Goal: Task Accomplishment & Management: Use online tool/utility

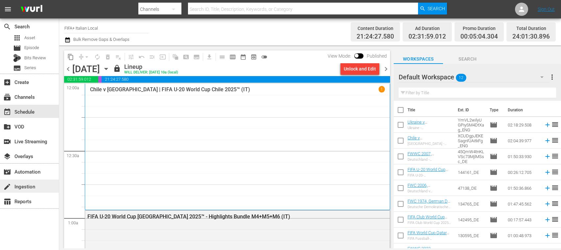
click at [36, 186] on div "create Ingestion" at bounding box center [18, 185] width 37 height 6
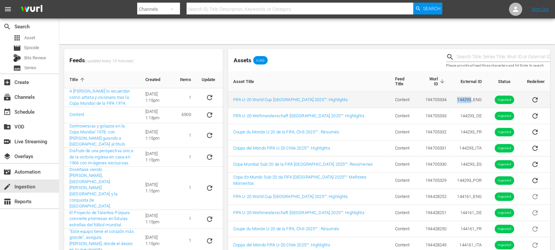
drag, startPoint x: 445, startPoint y: 98, endPoint x: 465, endPoint y: 97, distance: 19.4
click at [465, 97] on td "144293_ENG" at bounding box center [469, 100] width 35 height 16
copy td "144293"
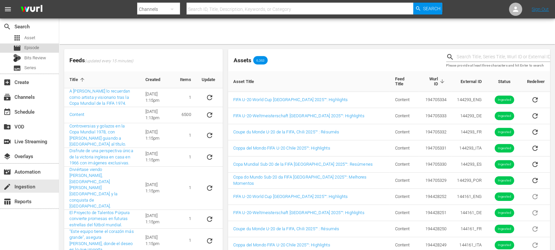
click at [35, 46] on span "Episode" at bounding box center [31, 47] width 15 height 7
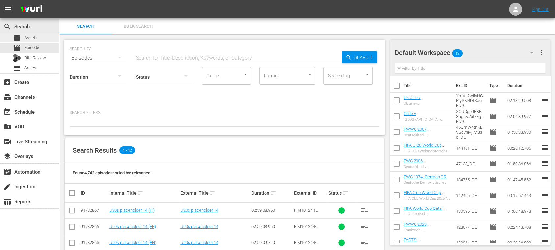
click at [31, 34] on div "apps Asset" at bounding box center [24, 37] width 22 height 9
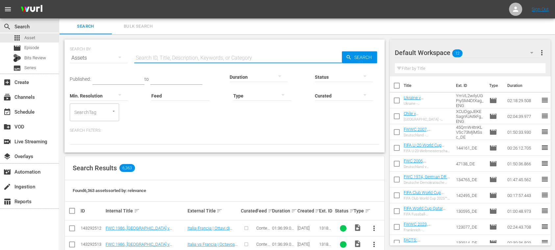
click at [156, 57] on input "text" at bounding box center [238, 58] width 208 height 16
paste input "144293"
type input "144293"
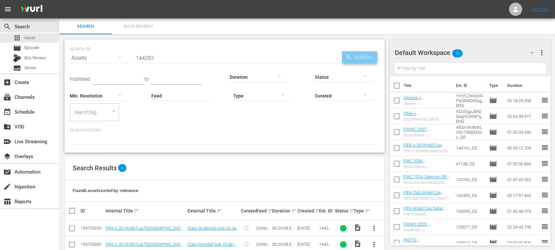
click at [363, 57] on span "Search" at bounding box center [364, 57] width 25 height 12
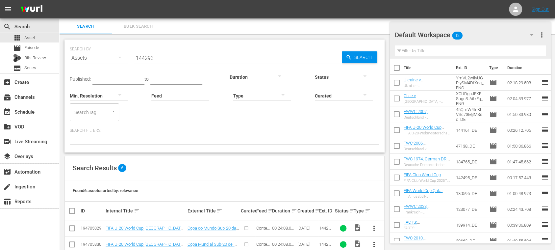
scroll to position [78, 0]
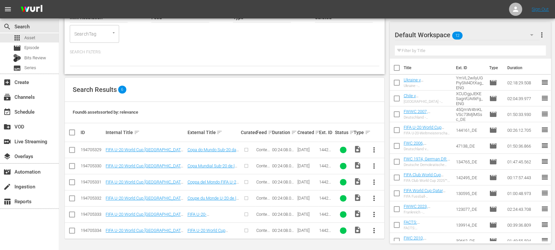
click at [72, 132] on input "checkbox" at bounding box center [74, 132] width 13 height 8
checkbox input "true"
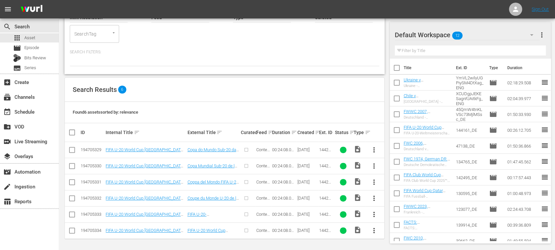
checkbox input "true"
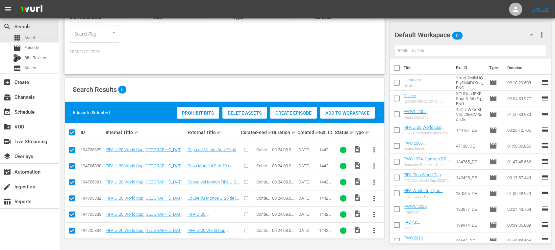
click at [297, 114] on span "Create Episode" at bounding box center [293, 112] width 47 height 5
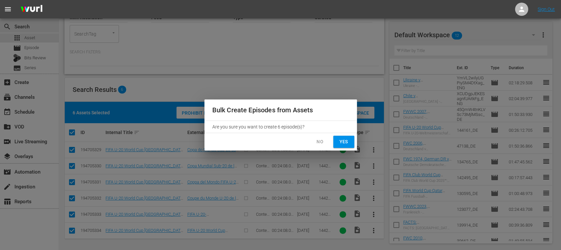
click at [345, 146] on button "Yes" at bounding box center [343, 141] width 21 height 12
checkbox input "false"
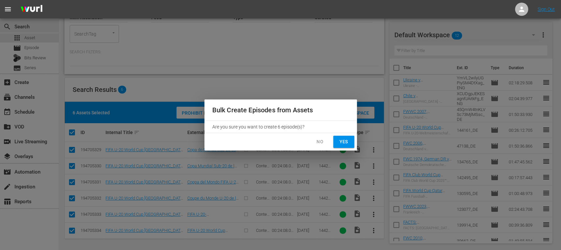
checkbox input "false"
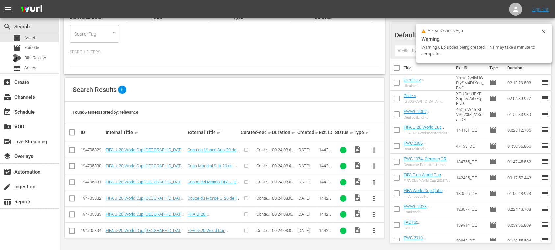
click at [545, 33] on icon at bounding box center [543, 31] width 5 height 5
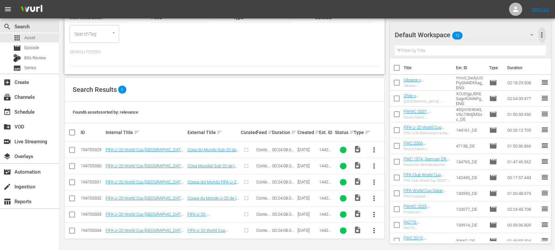
click at [542, 35] on span "more_vert" at bounding box center [542, 35] width 8 height 8
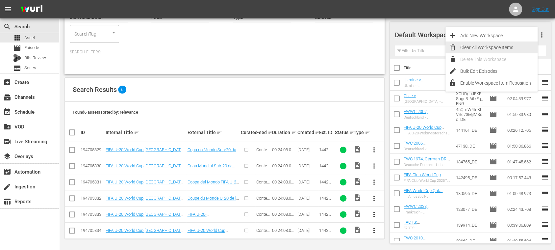
click at [516, 45] on div "Clear All Workspace Items" at bounding box center [498, 47] width 77 height 12
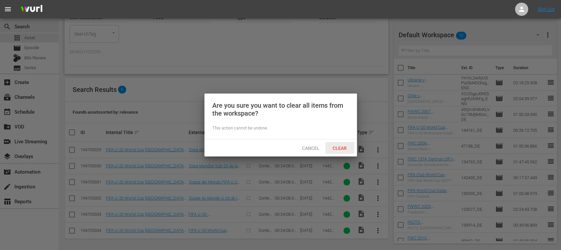
click at [341, 148] on span "Clear" at bounding box center [340, 147] width 25 height 5
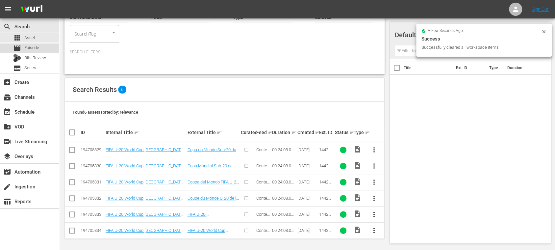
click at [40, 46] on div "movie Episode" at bounding box center [29, 47] width 59 height 9
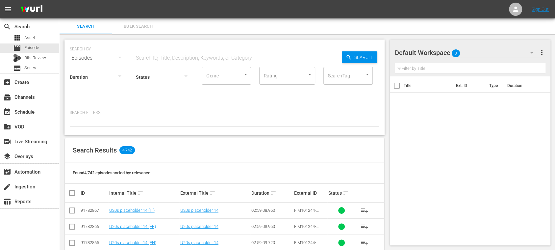
click at [141, 23] on span "Bulk Search" at bounding box center [138, 27] width 45 height 8
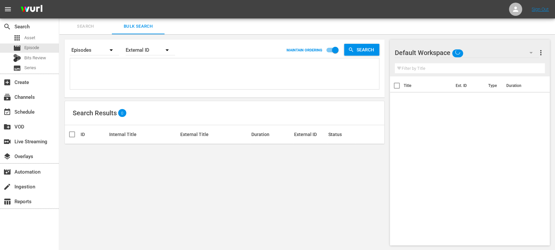
click at [125, 66] on textarea at bounding box center [225, 75] width 307 height 30
paste textarea "144293"
type textarea "144293"
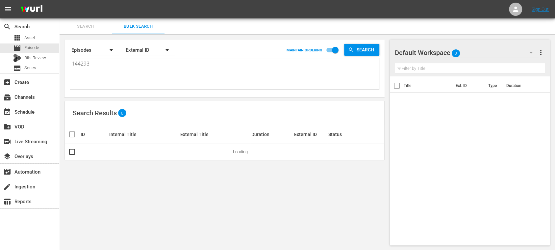
type textarea "144293"
click at [85, 26] on span "Search" at bounding box center [85, 27] width 45 height 8
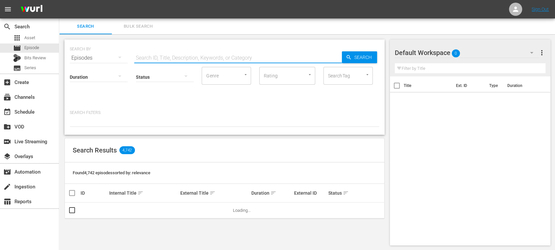
click at [185, 60] on input "text" at bounding box center [238, 58] width 208 height 16
paste input "144293"
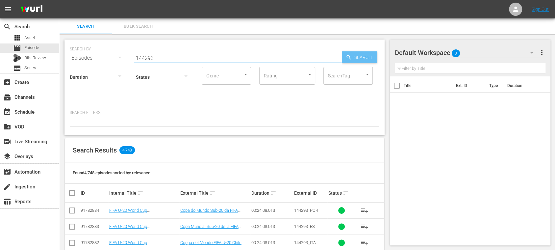
type input "144293"
drag, startPoint x: 369, startPoint y: 62, endPoint x: 220, endPoint y: 120, distance: 160.4
click at [369, 62] on span "Search" at bounding box center [364, 57] width 25 height 12
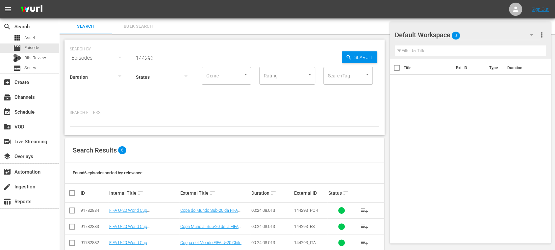
scroll to position [61, 0]
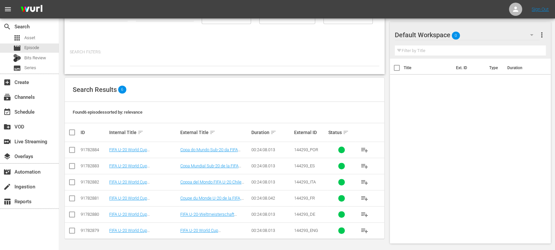
click at [71, 133] on input "checkbox" at bounding box center [74, 132] width 13 height 8
checkbox input "true"
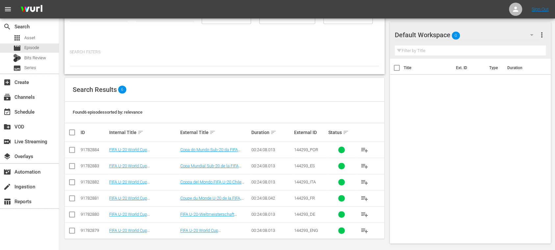
checkbox input "true"
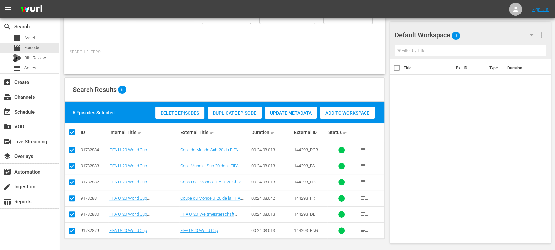
click at [366, 112] on span "Add to Workspace" at bounding box center [347, 112] width 55 height 5
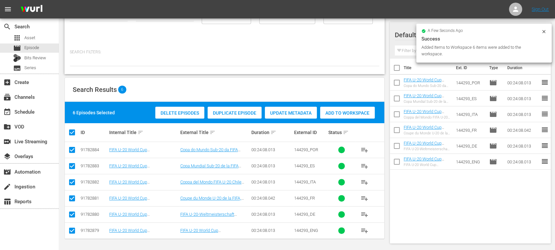
click at [544, 30] on icon at bounding box center [543, 31] width 5 height 5
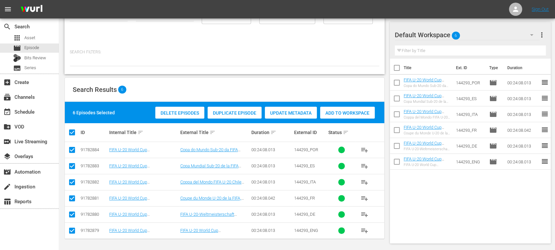
click at [543, 34] on span "more_vert" at bounding box center [542, 35] width 8 height 8
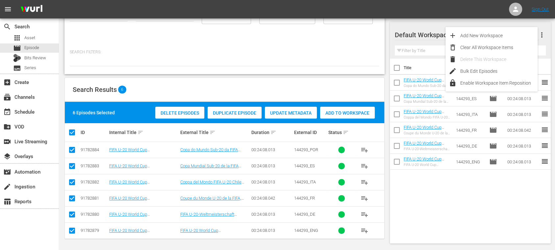
click at [386, 66] on div "SEARCH BY Search By Episodes Search ID, Title, Description, Keywords, or Catego…" at bounding box center [224, 112] width 331 height 277
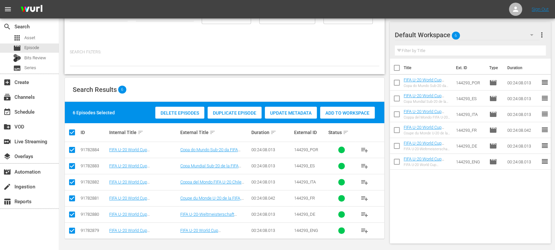
click at [395, 68] on input "checkbox" at bounding box center [397, 69] width 14 height 14
checkbox input "true"
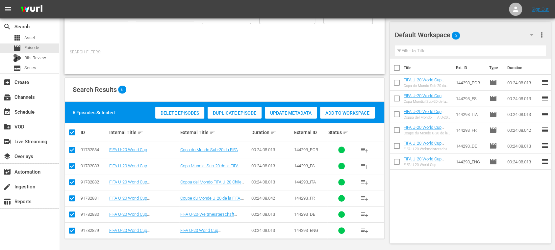
checkbox input "true"
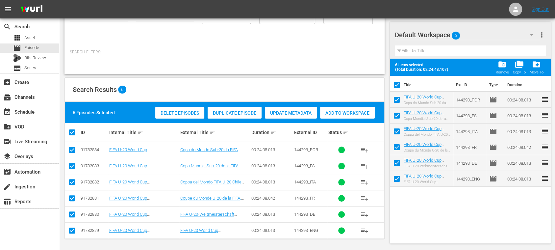
click at [545, 35] on span "more_vert" at bounding box center [542, 35] width 8 height 8
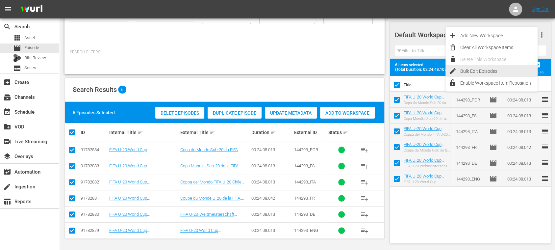
click at [510, 70] on div "Bulk Edit Episodes" at bounding box center [498, 71] width 77 height 12
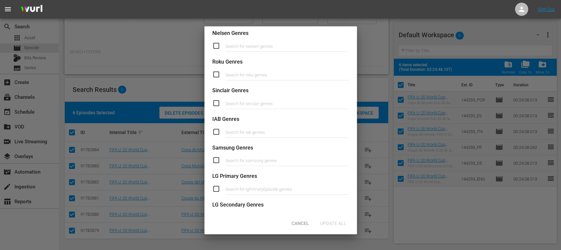
scroll to position [271, 0]
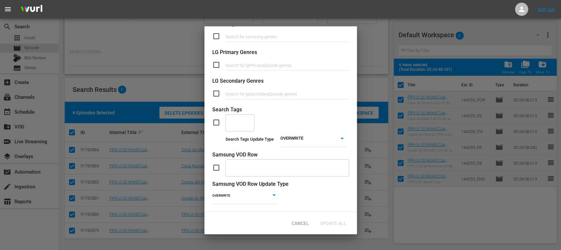
click at [216, 118] on input "checkbox" at bounding box center [218, 122] width 13 height 8
checkbox input "true"
click at [238, 116] on input "text" at bounding box center [235, 122] width 13 height 12
type input "full"
click at [234, 143] on span "TYPE_Full Match Replay" at bounding box center [241, 141] width 20 height 21
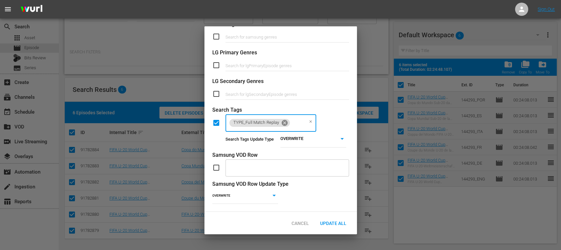
click at [286, 119] on icon at bounding box center [284, 122] width 7 height 7
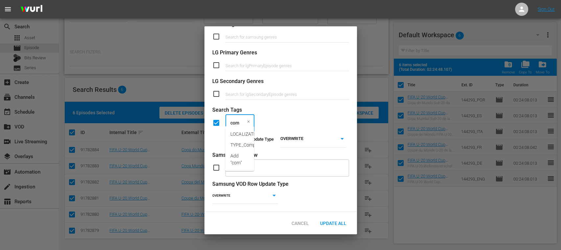
type input "comp"
click at [244, 133] on span "TYPE_Compilation" at bounding box center [250, 134] width 38 height 7
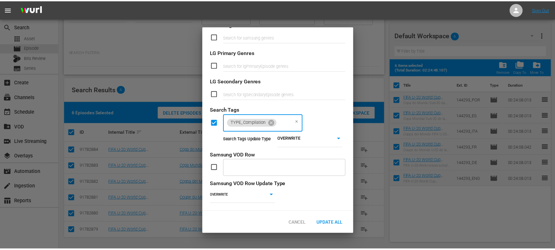
scroll to position [0, 0]
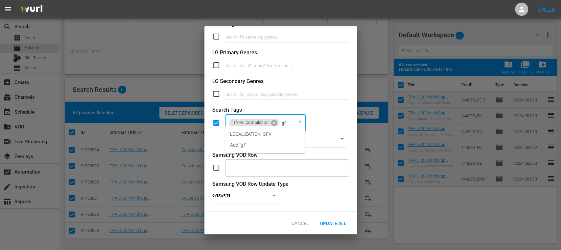
type input "gfx"
click at [248, 132] on span "LOCALIZATION_GFX" at bounding box center [251, 134] width 42 height 7
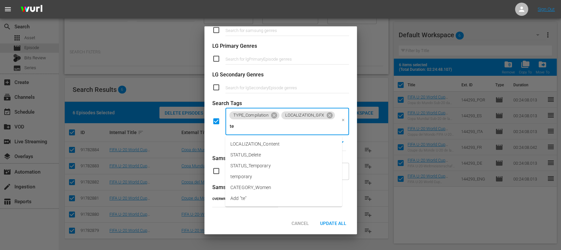
type input "tem"
click at [252, 143] on span "STATUS_Temporary" at bounding box center [251, 143] width 40 height 7
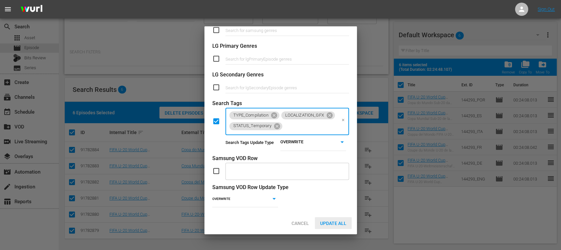
click at [332, 220] on div "Update All" at bounding box center [333, 223] width 37 height 12
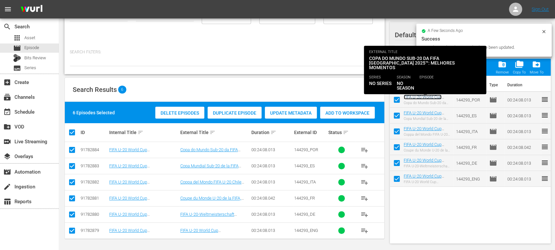
click at [431, 96] on link "FIFA U-20 World Cup [GEOGRAPHIC_DATA] 2025™ - Highlights Bundle MD 7+8+9 (PT)" at bounding box center [425, 104] width 42 height 20
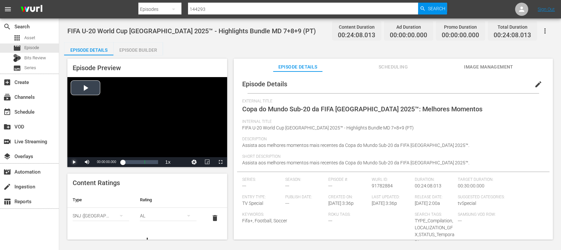
click at [74, 162] on span "Video Player" at bounding box center [74, 162] width 0 height 0
click at [145, 51] on div "Episode Builder" at bounding box center [137, 50] width 49 height 16
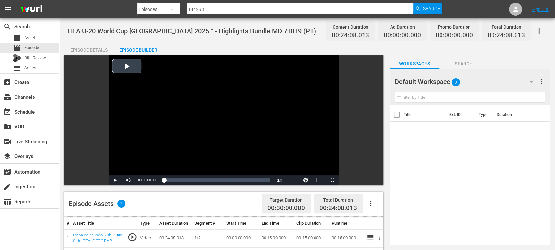
scroll to position [117, 0]
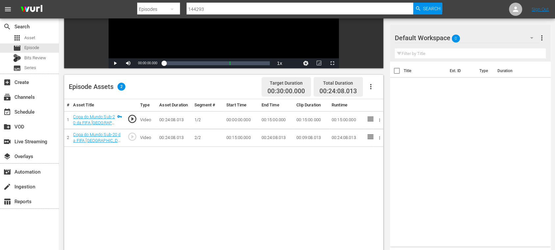
click at [370, 86] on icon "button" at bounding box center [370, 86] width 1 height 5
click at [372, 86] on div "Fill with Ads" at bounding box center [390, 89] width 45 height 16
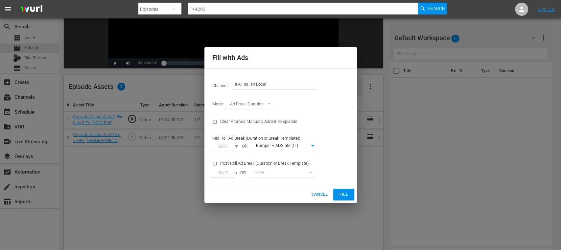
drag, startPoint x: 306, startPoint y: 82, endPoint x: 309, endPoint y: 81, distance: 3.7
click at [309, 81] on input "FIFA+ Italian Local" at bounding box center [275, 84] width 84 height 16
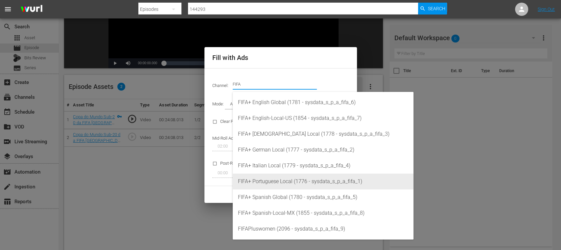
click at [294, 180] on div "FIFA+ Portuguese Local (1776 - sysdata_s_p_a_fifa_1)" at bounding box center [323, 181] width 170 height 16
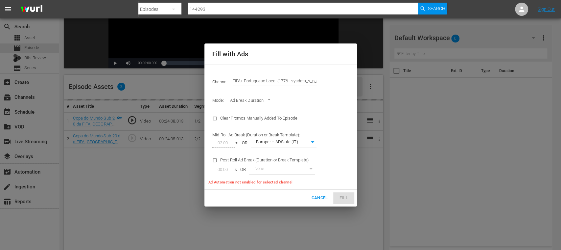
type input "FIFA+ Portuguese Local (1776)"
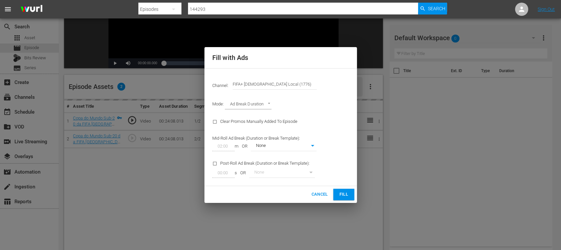
type input "338"
click at [345, 195] on span "Fill" at bounding box center [344, 194] width 11 height 8
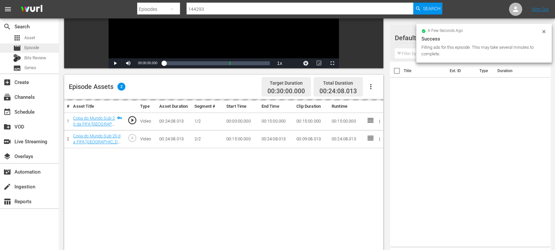
click at [38, 47] on span "Episode" at bounding box center [31, 47] width 15 height 7
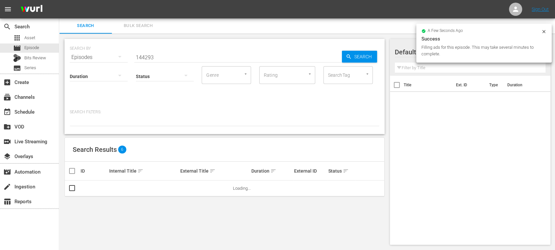
scroll to position [61, 0]
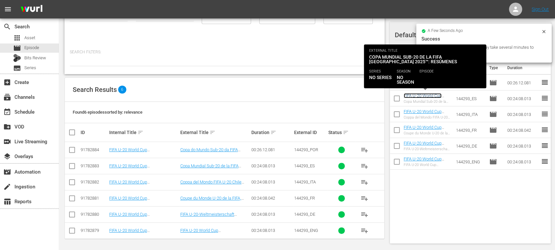
click at [430, 96] on link "FIFA U-20 World Cup [GEOGRAPHIC_DATA] 2025™ - Highlights Bundle MD 7+8+9 (ES)" at bounding box center [424, 103] width 41 height 20
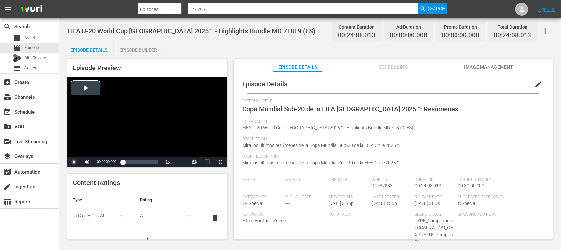
click at [74, 162] on span "Video Player" at bounding box center [74, 162] width 0 height 0
drag, startPoint x: 132, startPoint y: 162, endPoint x: 112, endPoint y: 161, distance: 20.5
click at [112, 161] on div "Play Mute 88% Current Time 00:05:15.408 / Duration 00:24:08.013 Loaded : 2.89% …" at bounding box center [147, 162] width 160 height 10
click at [150, 52] on div "Episode Builder" at bounding box center [137, 50] width 49 height 16
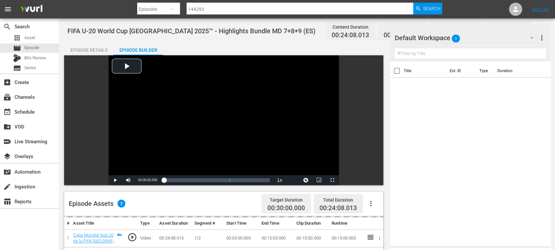
scroll to position [117, 0]
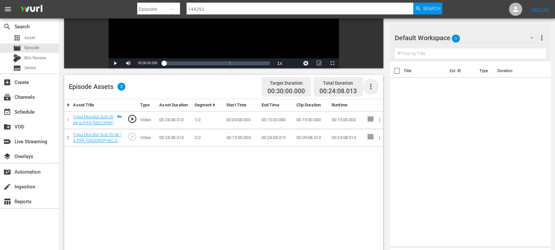
click at [373, 87] on icon "button" at bounding box center [371, 87] width 8 height 8
click at [374, 87] on div "Fill with Ads" at bounding box center [390, 89] width 45 height 16
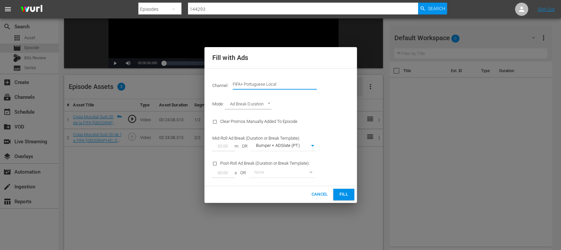
drag, startPoint x: 298, startPoint y: 85, endPoint x: 312, endPoint y: 85, distance: 13.8
click at [312, 85] on input "FIFA+ Portuguese Local" at bounding box center [275, 84] width 84 height 16
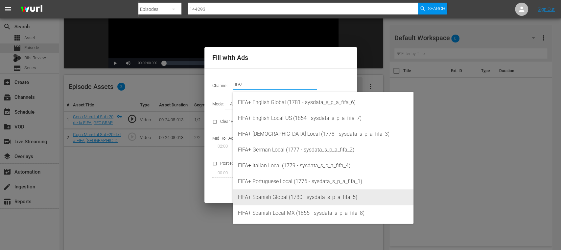
click at [294, 191] on div "FIFA+ Spanish Global (1780 - sysdata_s_p_a_fifa_5)" at bounding box center [323, 197] width 170 height 16
type input "FIFA+ Spanish Global (1780)"
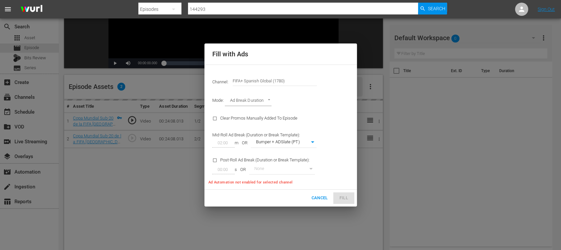
type input "339"
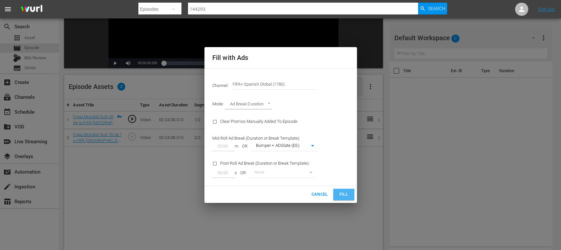
click at [345, 193] on span "Fill" at bounding box center [344, 194] width 11 height 8
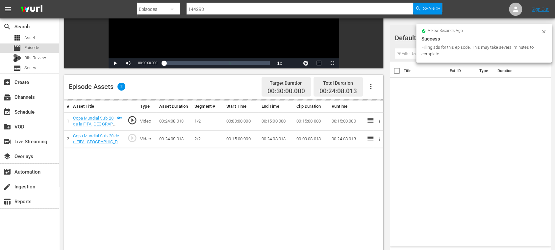
click at [37, 48] on span "Episode" at bounding box center [31, 47] width 15 height 7
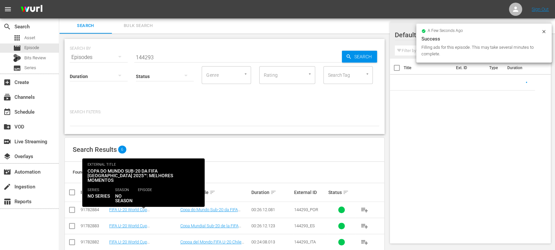
scroll to position [61, 0]
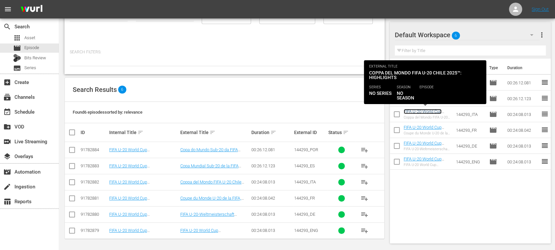
click at [422, 111] on link "FIFA U-20 World Cup [GEOGRAPHIC_DATA] 2025™ - Highlights Bundle MD 7+8+9 (IT)" at bounding box center [424, 119] width 40 height 20
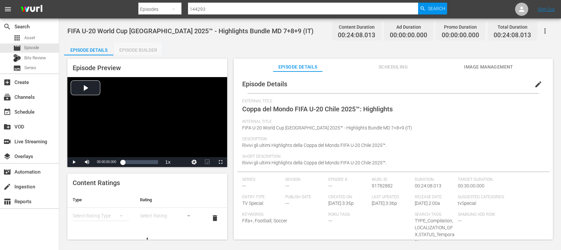
click at [135, 48] on div "Episode Builder" at bounding box center [137, 50] width 49 height 16
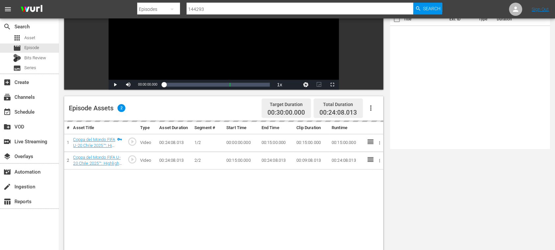
scroll to position [117, 0]
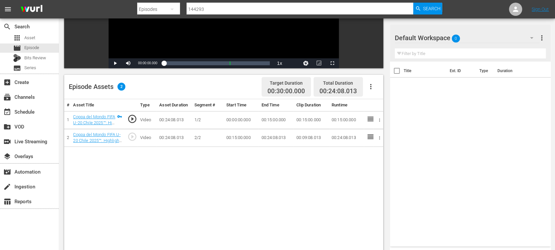
click at [369, 87] on icon "button" at bounding box center [371, 87] width 8 height 8
click at [371, 87] on div "Fill with Ads" at bounding box center [390, 89] width 45 height 16
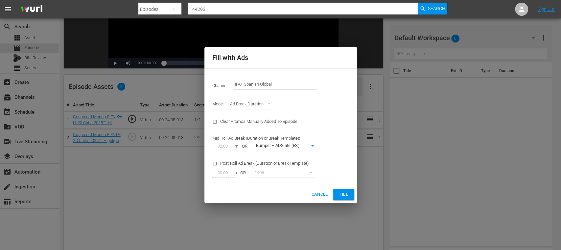
drag, startPoint x: 243, startPoint y: 83, endPoint x: 353, endPoint y: 78, distance: 110.0
click at [353, 78] on div "Channel: Channel Title FIFA+ Spanish Global" at bounding box center [281, 84] width 145 height 24
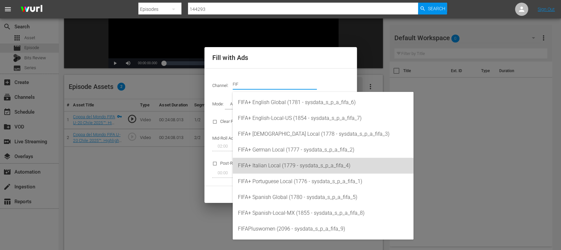
click at [306, 160] on div "FIFA+ Italian Local (1779 - sysdata_s_p_a_fifa_4)" at bounding box center [323, 166] width 170 height 16
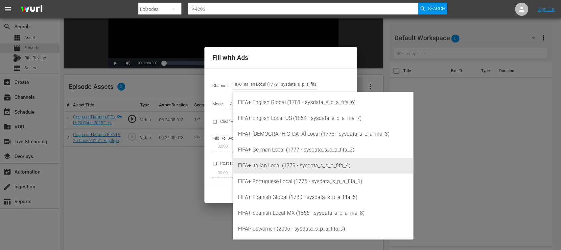
type input "FIFA+ Italian Local (1779)"
type input "341"
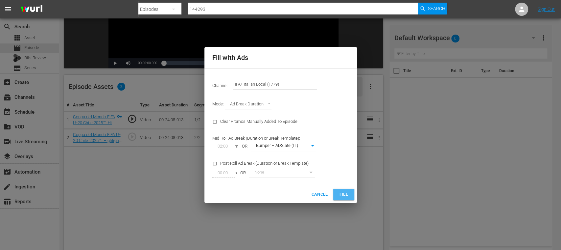
click at [349, 194] on button "Fill" at bounding box center [343, 194] width 21 height 12
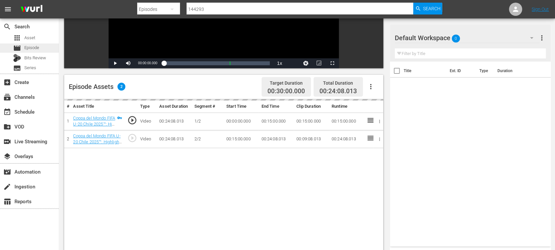
click at [33, 47] on span "Episode" at bounding box center [31, 47] width 15 height 7
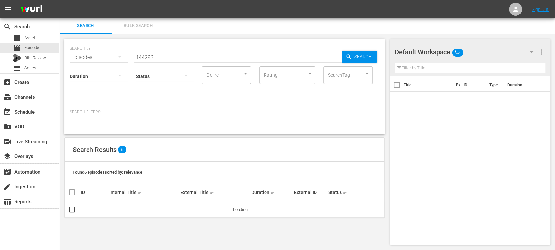
scroll to position [61, 0]
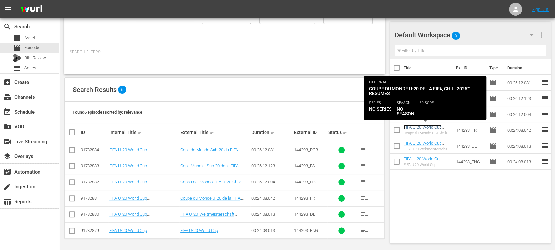
click at [426, 126] on link "FIFA U-20 World Cup [GEOGRAPHIC_DATA] 2025™ - Highlights Bundle MD 7+8+9 (FR)" at bounding box center [424, 135] width 41 height 20
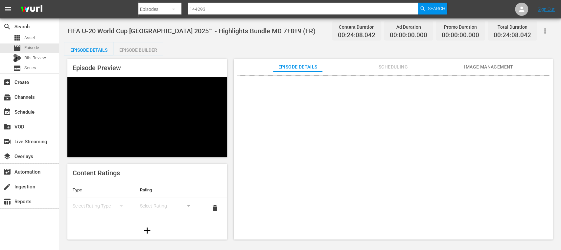
click at [139, 48] on div "Episode Builder" at bounding box center [137, 50] width 49 height 16
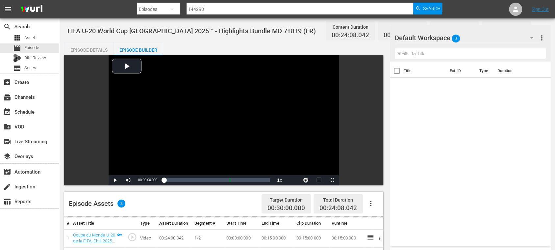
scroll to position [171, 0]
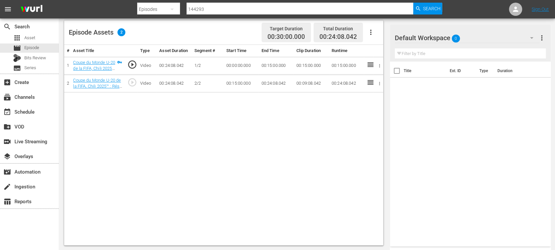
click at [371, 34] on icon "button" at bounding box center [371, 32] width 8 height 8
click at [372, 35] on div "Fill with Ads" at bounding box center [390, 35] width 45 height 16
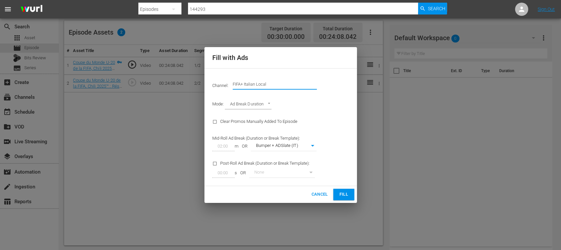
drag, startPoint x: 254, startPoint y: 83, endPoint x: 312, endPoint y: 82, distance: 57.9
click at [310, 83] on input "FIFA+ Italian Local" at bounding box center [275, 84] width 84 height 16
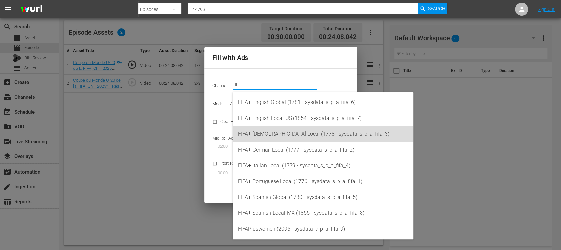
click at [286, 136] on div "FIFA+ French Local (1778 - sysdata_s_p_a_fifa_3)" at bounding box center [323, 134] width 170 height 16
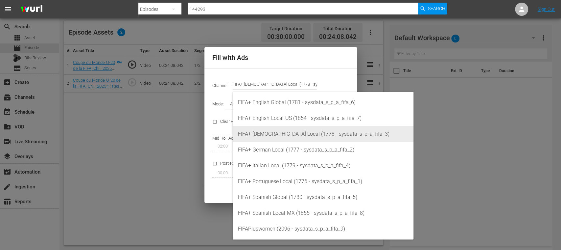
type input "FIFA+ French Local (1778)"
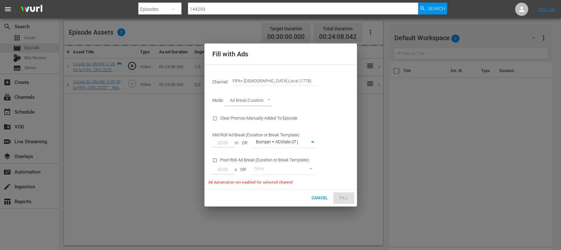
type input "342"
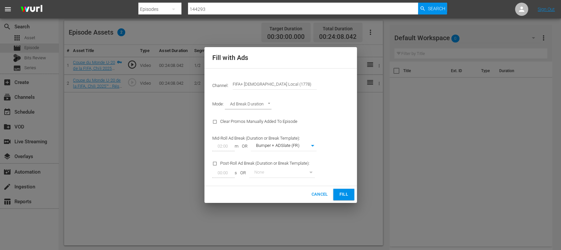
click at [342, 193] on span "Fill" at bounding box center [344, 194] width 11 height 8
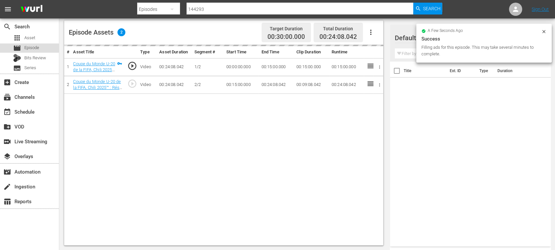
click at [36, 46] on span "Episode" at bounding box center [31, 47] width 15 height 7
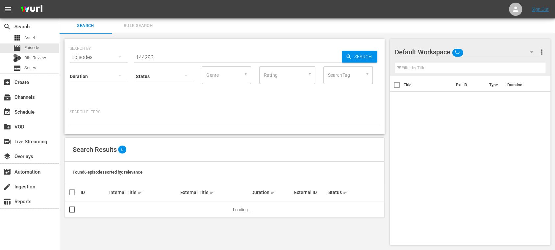
scroll to position [61, 0]
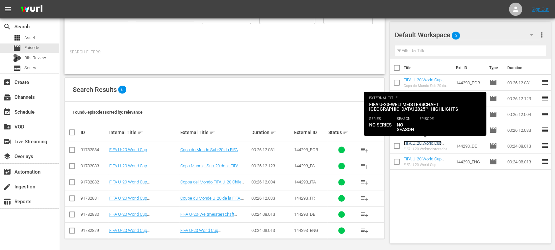
click at [431, 141] on link "FIFA U-20 World Cup [GEOGRAPHIC_DATA] 2025™ - Highlights Bundle MD 7+8+9 (DE)" at bounding box center [425, 150] width 42 height 20
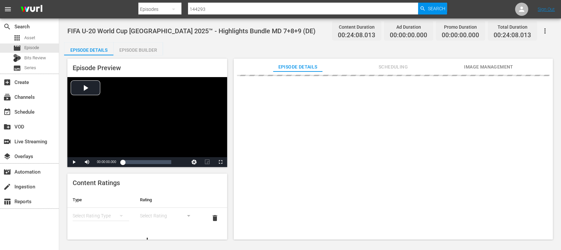
click at [153, 45] on div "Episode Builder" at bounding box center [137, 50] width 49 height 16
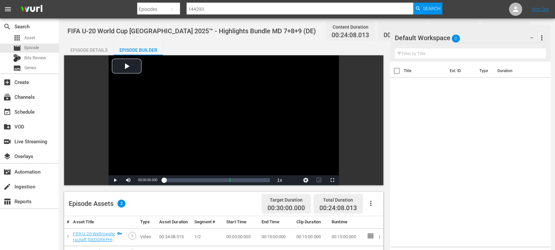
scroll to position [171, 0]
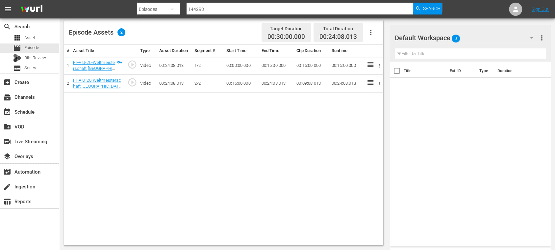
click at [372, 34] on icon "button" at bounding box center [371, 32] width 8 height 8
click at [375, 34] on div "Fill with Ads" at bounding box center [390, 35] width 45 height 16
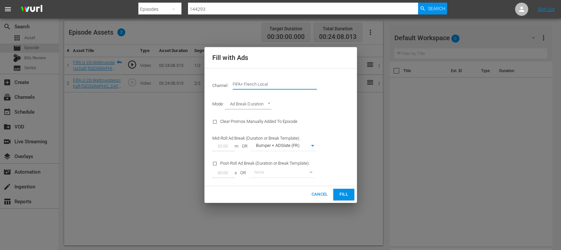
drag, startPoint x: 246, startPoint y: 80, endPoint x: 301, endPoint y: 82, distance: 55.3
click at [301, 82] on input "FIFA+ French Local" at bounding box center [275, 84] width 84 height 16
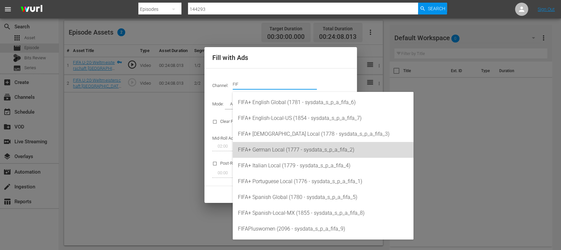
click at [297, 148] on div "FIFA+ German Local (1777 - sysdata_s_p_a_fifa_2)" at bounding box center [323, 150] width 170 height 16
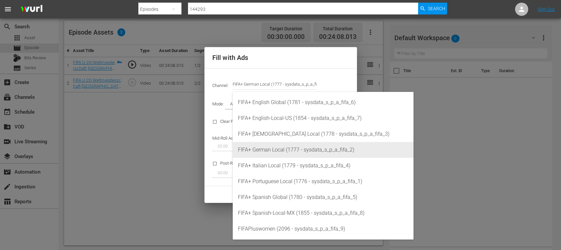
type input "FIFA+ German Local (1777)"
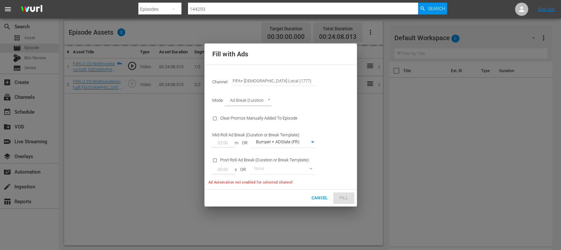
type input "337"
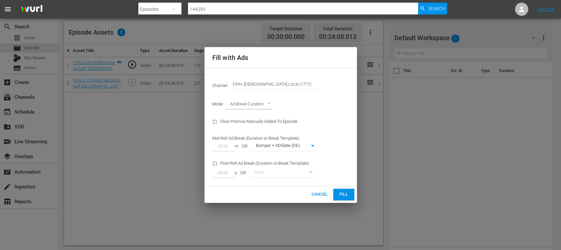
click at [349, 188] on div "Cancel Fill" at bounding box center [281, 194] width 153 height 17
click at [346, 193] on span "Fill" at bounding box center [344, 194] width 11 height 8
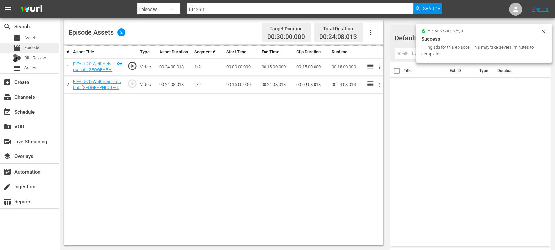
click at [31, 46] on span "Episode" at bounding box center [31, 47] width 15 height 7
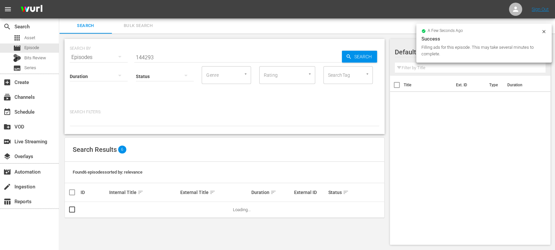
scroll to position [61, 0]
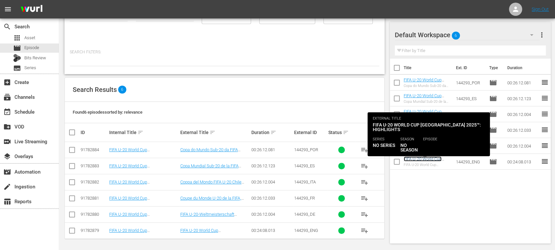
click at [433, 159] on link "FIFA U-20 World Cup [GEOGRAPHIC_DATA] 2025™ - Highlights Bundle MD 7+8+9 (EN)" at bounding box center [425, 166] width 42 height 20
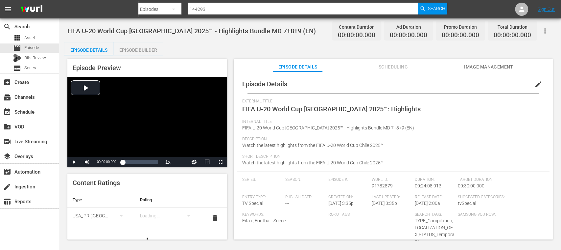
click at [124, 50] on div "Episode Builder" at bounding box center [137, 50] width 49 height 16
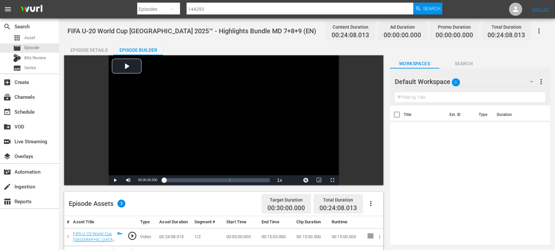
click at [369, 201] on icon "button" at bounding box center [371, 203] width 8 height 8
click at [379, 200] on div "Fill with Ads" at bounding box center [390, 206] width 45 height 16
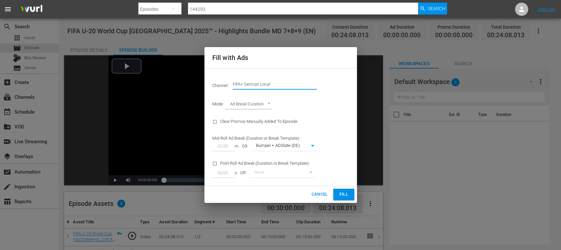
drag, startPoint x: 246, startPoint y: 86, endPoint x: 300, endPoint y: 85, distance: 54.3
click at [299, 86] on input "FIFA+ German Local" at bounding box center [275, 84] width 84 height 16
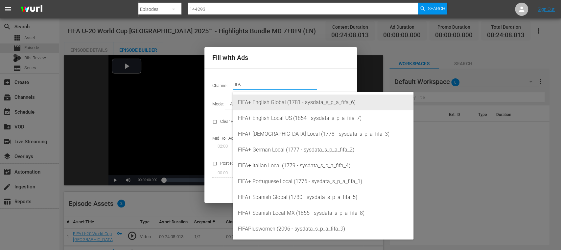
click at [288, 106] on div "FIFA+ English Global (1781 - sysdata_s_p_a_fifa_6)" at bounding box center [323, 102] width 170 height 16
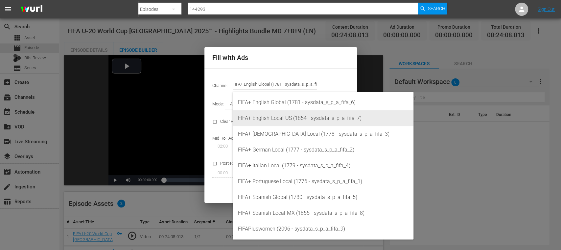
type input "FIFA+ English Global (1781)"
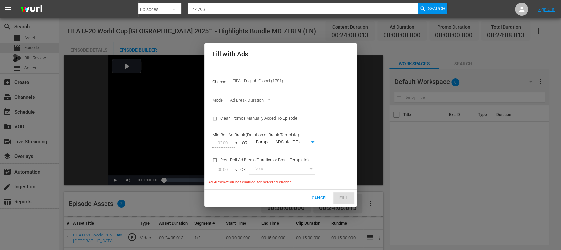
type input "340"
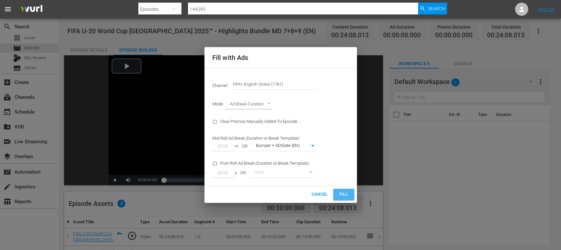
click at [349, 197] on span "Fill" at bounding box center [344, 194] width 11 height 8
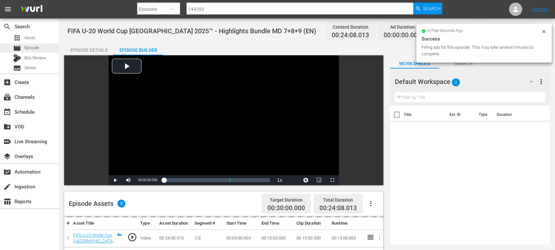
click at [37, 46] on span "Episode" at bounding box center [31, 47] width 15 height 7
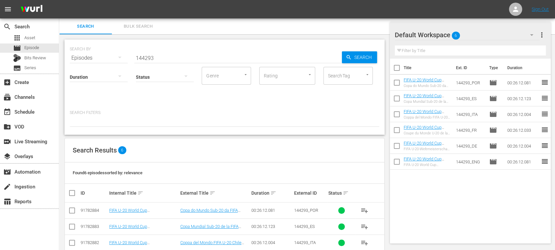
scroll to position [61, 0]
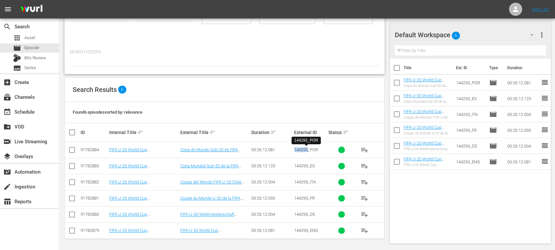
drag, startPoint x: 294, startPoint y: 150, endPoint x: 308, endPoint y: 149, distance: 13.8
click at [308, 149] on tr "91782884 FIFA U-20 World Cup Chile 2025™ - Highlights Bundle MD 7+8+9 (PT) Copa…" at bounding box center [224, 150] width 319 height 16
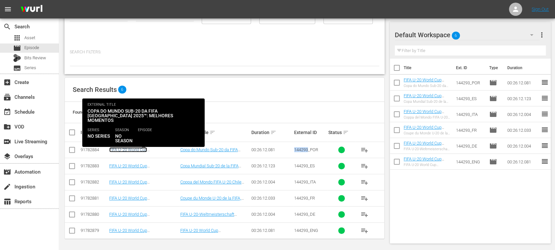
click at [160, 147] on link "FIFA U-20 World Cup [GEOGRAPHIC_DATA] 2025™ - Highlights Bundle MD 7+8+9 (PT)" at bounding box center [140, 154] width 62 height 15
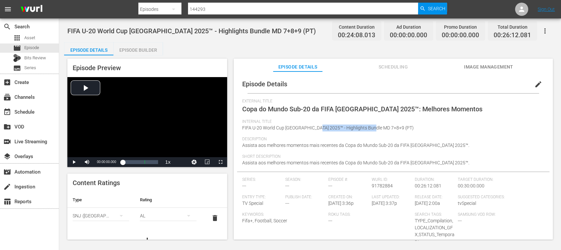
drag, startPoint x: 318, startPoint y: 127, endPoint x: 369, endPoint y: 124, distance: 51.1
click at [369, 124] on div "Internal Title FIFA U-20 World Cup Chile 2025™ - Highlights Bundle MD 7+8+9 (PT)" at bounding box center [393, 127] width 302 height 17
copy span "Highlights Bundle MD 7+8+9"
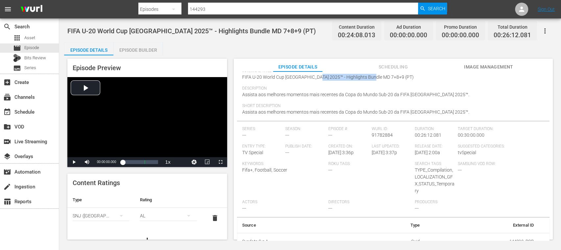
scroll to position [58, 0]
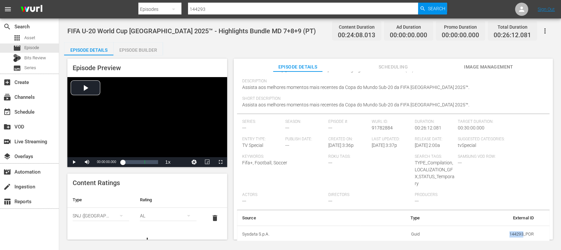
drag, startPoint x: 504, startPoint y: 233, endPoint x: 519, endPoint y: 234, distance: 15.5
click at [519, 234] on td "144293_POR" at bounding box center [482, 233] width 114 height 17
copy td "144293"
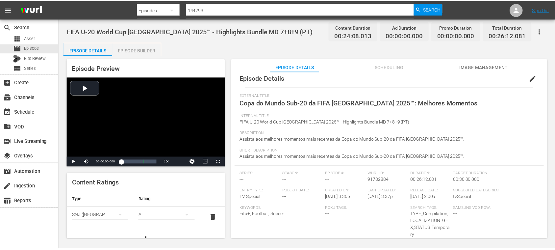
scroll to position [0, 0]
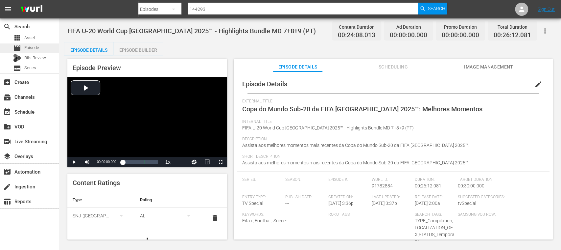
click at [32, 47] on span "Episode" at bounding box center [31, 47] width 15 height 7
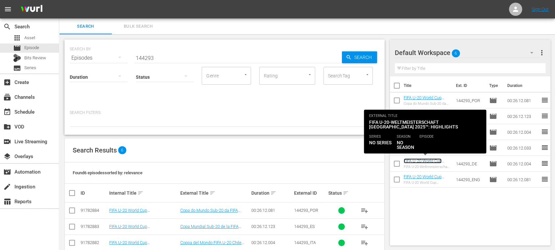
click at [435, 161] on link "FIFA U-20 World Cup [GEOGRAPHIC_DATA] 2025™ - Highlights Bundle MD 7+8+9 (DE)" at bounding box center [425, 168] width 42 height 20
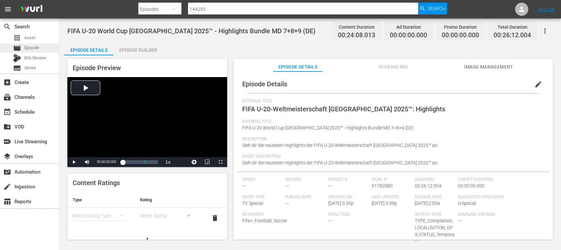
click at [34, 49] on span "Episode" at bounding box center [31, 47] width 15 height 7
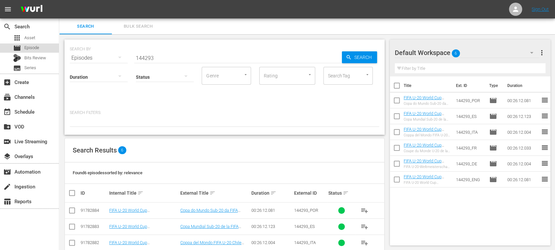
click at [37, 47] on span "Episode" at bounding box center [31, 47] width 15 height 7
drag, startPoint x: 163, startPoint y: 56, endPoint x: 76, endPoint y: 49, distance: 87.8
click at [76, 49] on div "SEARCH BY Search By Episodes Search ID, Title, Description, Keywords, or Catego…" at bounding box center [224, 54] width 309 height 24
paste input "Colombia v South Africa"
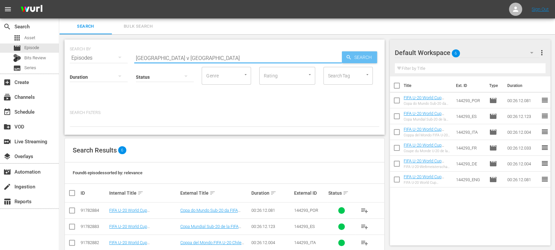
type input "Colombia v South Africa"
click at [358, 54] on span "Search" at bounding box center [364, 57] width 25 height 12
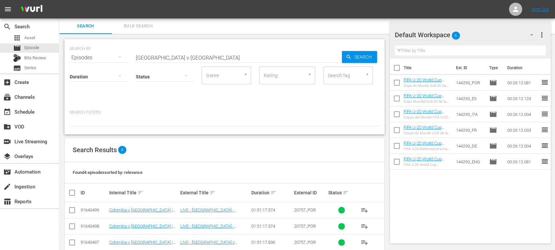
scroll to position [28, 0]
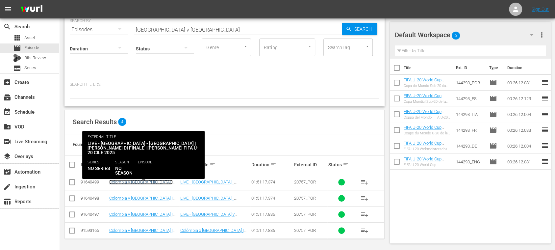
click at [161, 180] on link "Colombia v South Africa | Round of 16 | FIFA U-20 World Cup Chile 2025™ (IT)" at bounding box center [140, 186] width 63 height 15
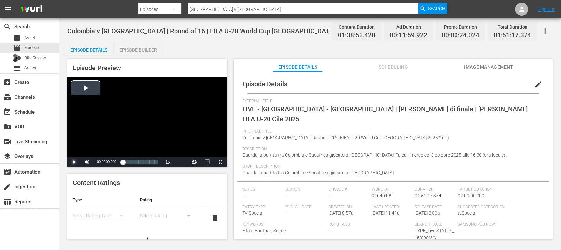
click at [74, 162] on span "Video Player" at bounding box center [74, 162] width 0 height 0
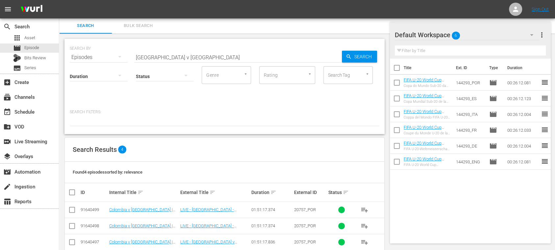
scroll to position [28, 0]
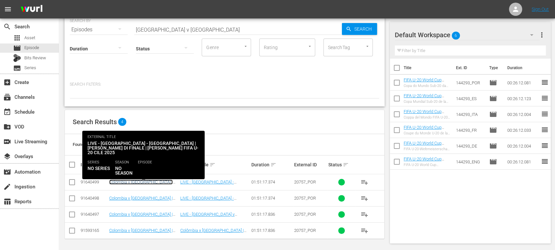
click at [167, 182] on link "Colombia v South Africa | Round of 16 | FIFA U-20 World Cup Chile 2025™ (IT)" at bounding box center [140, 186] width 63 height 15
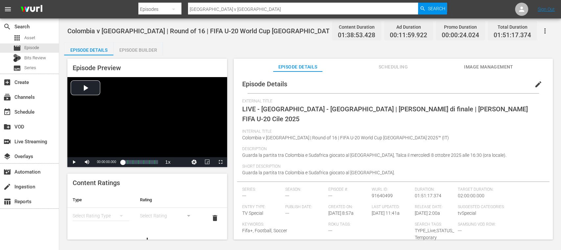
click at [499, 67] on span "Image Management" at bounding box center [488, 67] width 49 height 8
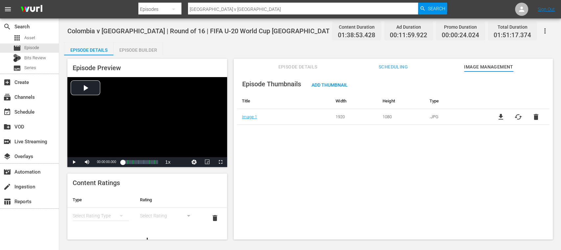
click at [501, 116] on span "file_download" at bounding box center [501, 117] width 8 height 8
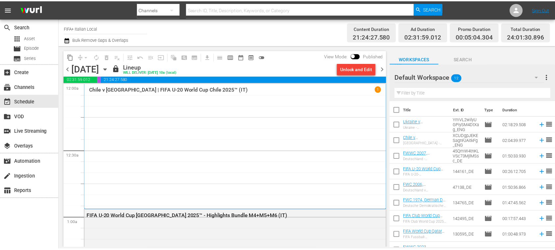
scroll to position [1052, 0]
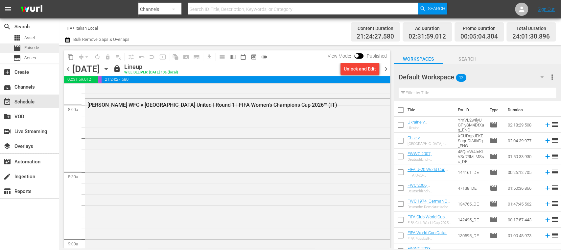
click at [37, 49] on span "Episode" at bounding box center [31, 47] width 15 height 7
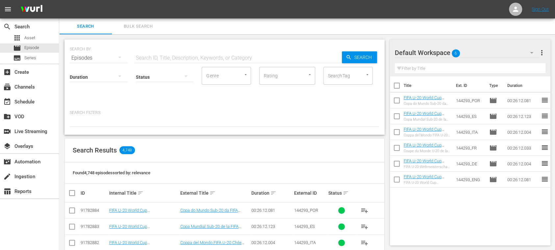
click at [161, 54] on input "text" at bounding box center [238, 58] width 208 height 16
paste input "Paraguay v [GEOGRAPHIC_DATA]"
type input "Paraguay v [GEOGRAPHIC_DATA]"
click at [361, 59] on span "Search" at bounding box center [364, 57] width 25 height 12
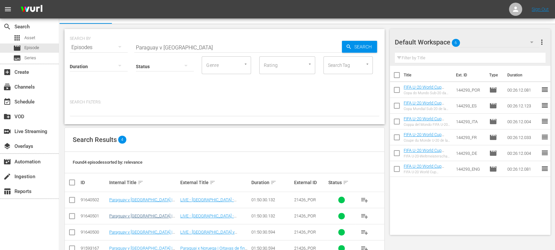
scroll to position [28, 0]
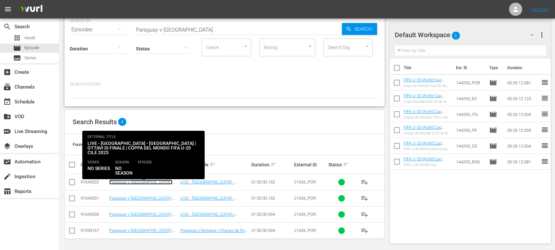
click at [163, 181] on link "Paraguay v [GEOGRAPHIC_DATA] | Round of 16 | FIFA U-20 World Cup [GEOGRAPHIC_DA…" at bounding box center [140, 186] width 63 height 15
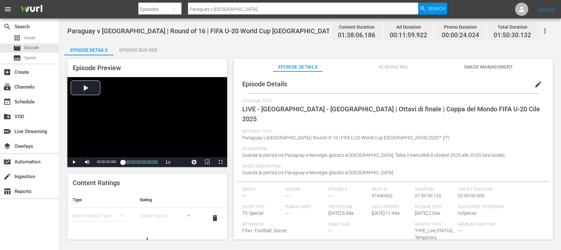
click at [489, 67] on span "Image Management" at bounding box center [488, 67] width 49 height 8
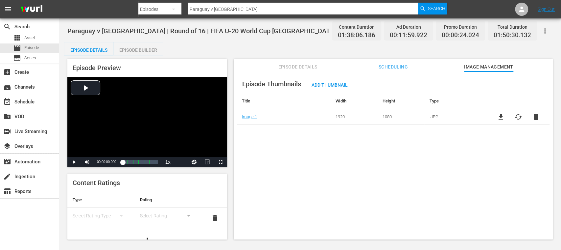
click at [500, 114] on span "file_download" at bounding box center [501, 117] width 8 height 8
click at [37, 43] on div "movie Episode" at bounding box center [26, 47] width 26 height 9
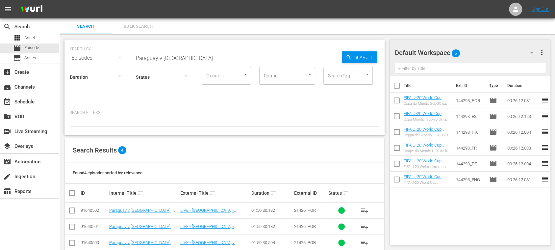
drag, startPoint x: 192, startPoint y: 55, endPoint x: 95, endPoint y: 53, distance: 97.7
click at [95, 53] on div "SEARCH BY Search By Episodes Search ID, Title, Description, Keywords, or Catego…" at bounding box center [224, 54] width 309 height 24
paste input "USA v Ital"
type input "USA v [GEOGRAPHIC_DATA]"
click at [362, 58] on span "Search" at bounding box center [364, 57] width 25 height 12
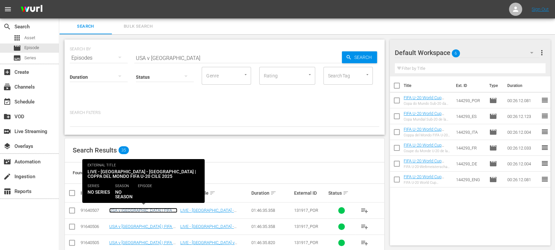
click at [153, 210] on link "USA v [GEOGRAPHIC_DATA] | FIFA U-20 World Cup Chile 2025™ (IT)" at bounding box center [143, 213] width 68 height 10
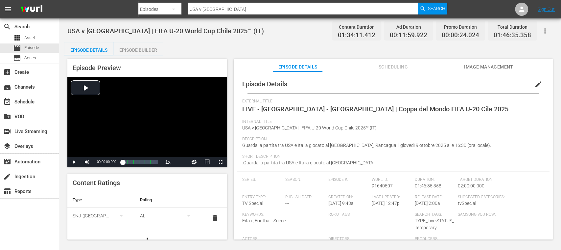
click at [482, 66] on span "Image Management" at bounding box center [488, 67] width 49 height 8
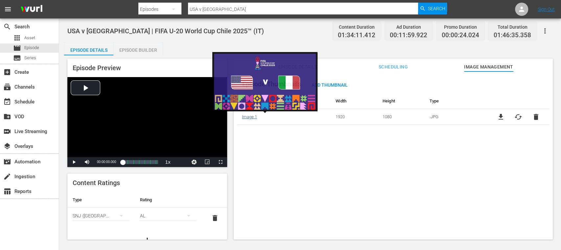
click at [255, 117] on link "Image 1" at bounding box center [249, 116] width 15 height 5
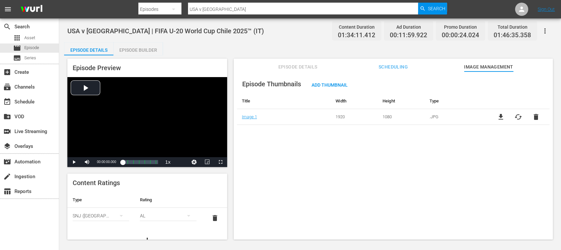
click at [500, 116] on span "file_download" at bounding box center [501, 117] width 8 height 8
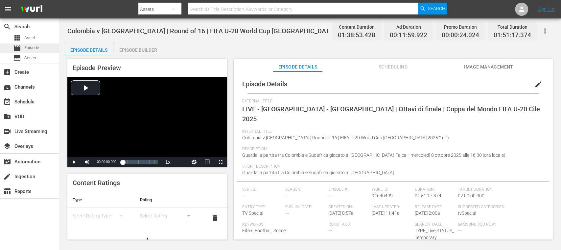
click at [32, 45] on span "Episode" at bounding box center [31, 47] width 15 height 7
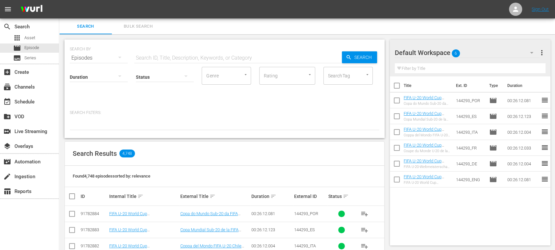
click at [165, 53] on input "text" at bounding box center [238, 58] width 208 height 16
paste input "Morocco v Korea Republic"
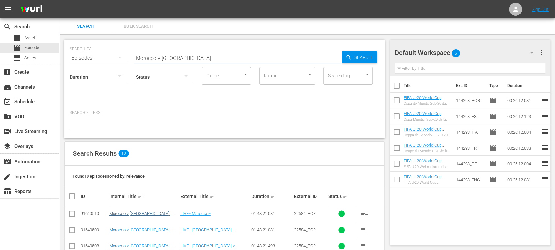
type input "Morocco v Korea Republic"
click at [168, 215] on link "Morocco v Korea Republic | Round of 16 | FIFA U-20 World Cup Chile 2025™ (IT)" at bounding box center [140, 218] width 63 height 15
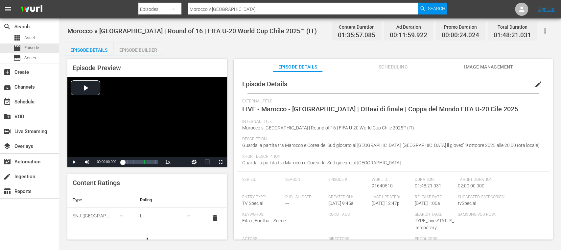
click at [506, 65] on span "Image Management" at bounding box center [488, 67] width 49 height 8
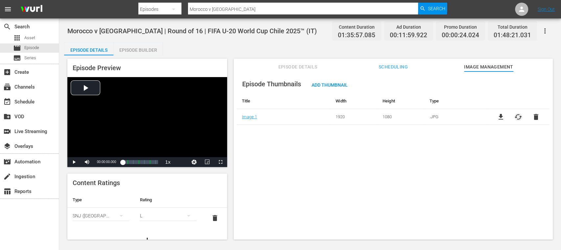
click at [515, 117] on span "cached" at bounding box center [519, 117] width 8 height 8
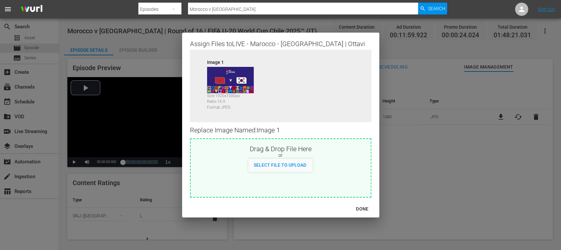
drag, startPoint x: 364, startPoint y: 210, endPoint x: 461, endPoint y: 159, distance: 110.5
click at [364, 210] on div "DONE" at bounding box center [362, 209] width 23 height 8
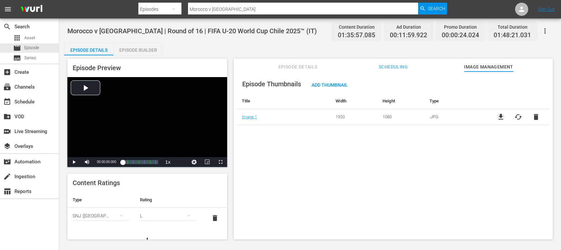
click at [500, 114] on span "file_download" at bounding box center [501, 117] width 8 height 8
